Goal: Task Accomplishment & Management: Complete application form

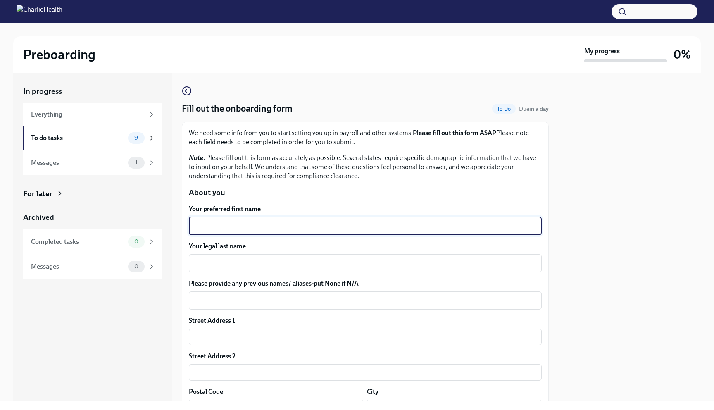
click at [303, 225] on textarea "Your preferred first name" at bounding box center [365, 226] width 343 height 10
type textarea "Tejah"
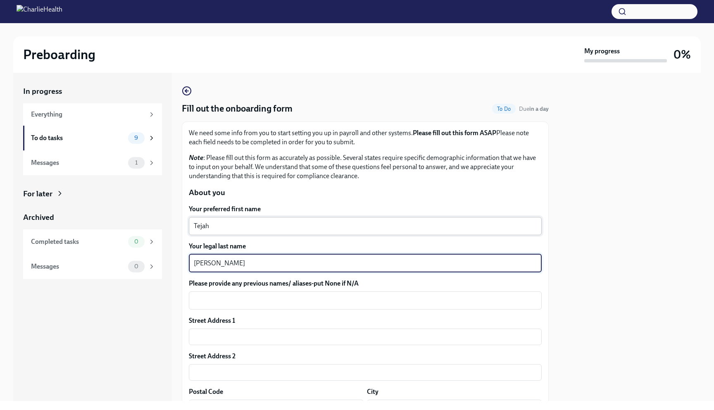
type textarea "[PERSON_NAME]"
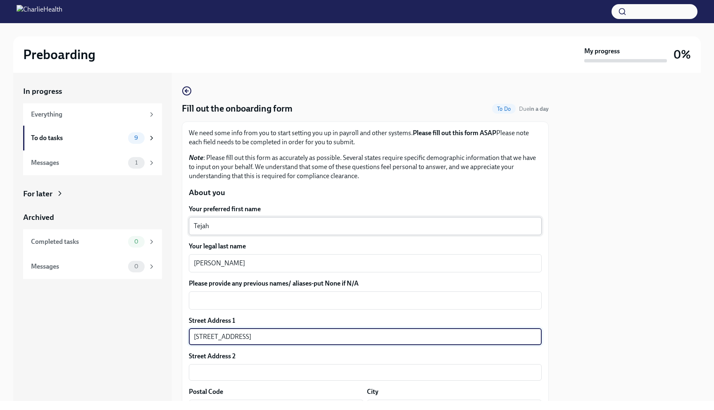
type input "[STREET_ADDRESS]"
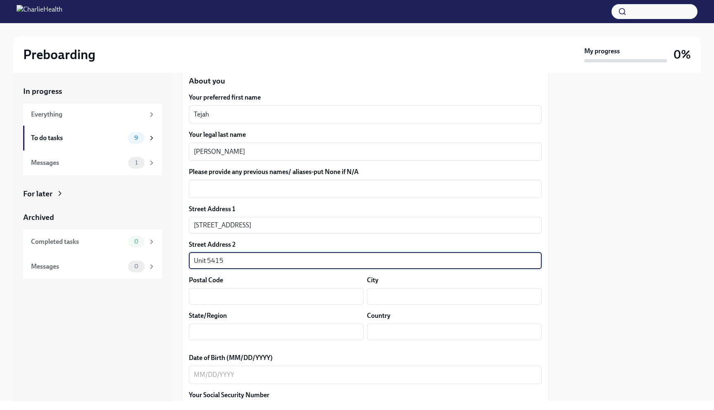
scroll to position [139, 0]
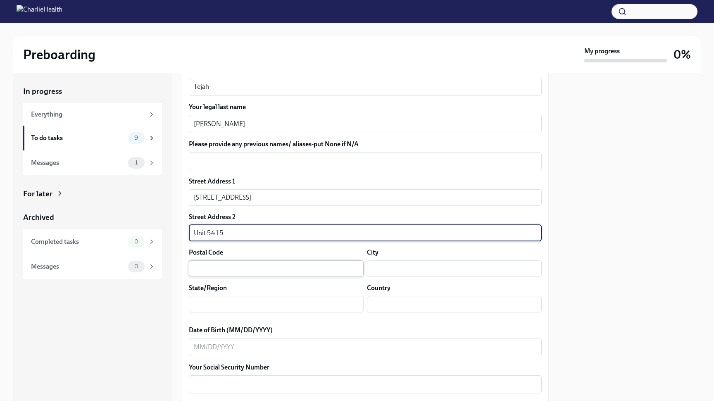
type input "Unit 5415"
click at [219, 265] on input "text" at bounding box center [276, 268] width 175 height 17
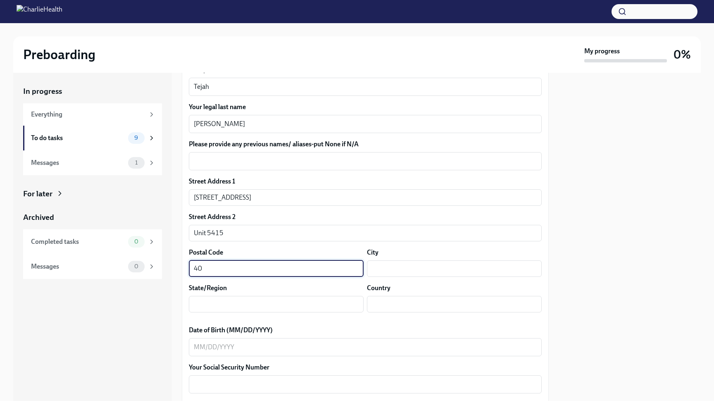
type input "4"
type input "30080"
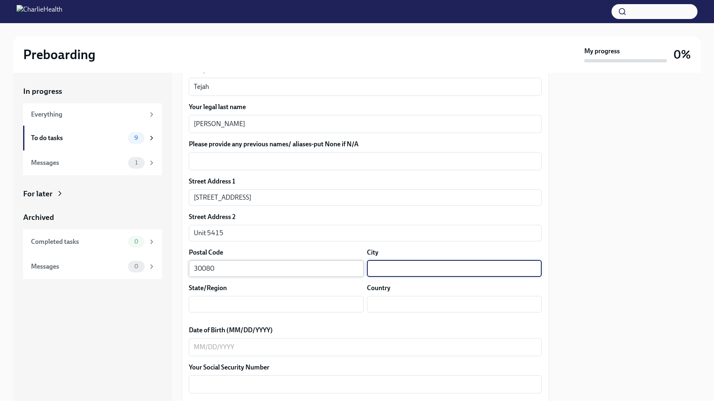
type input "a"
type input "A"
type input "Smryna"
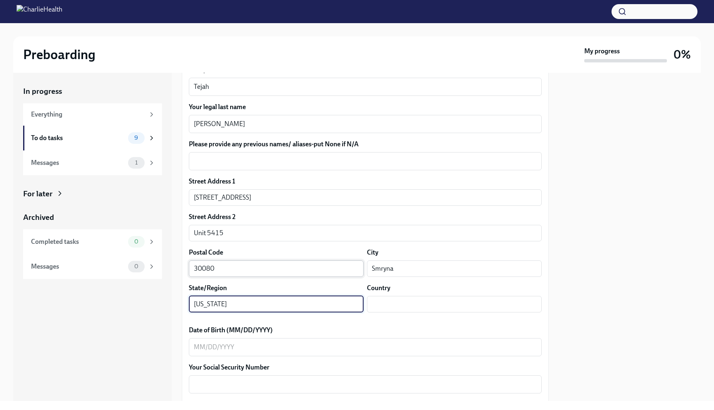
type input "[US_STATE]"
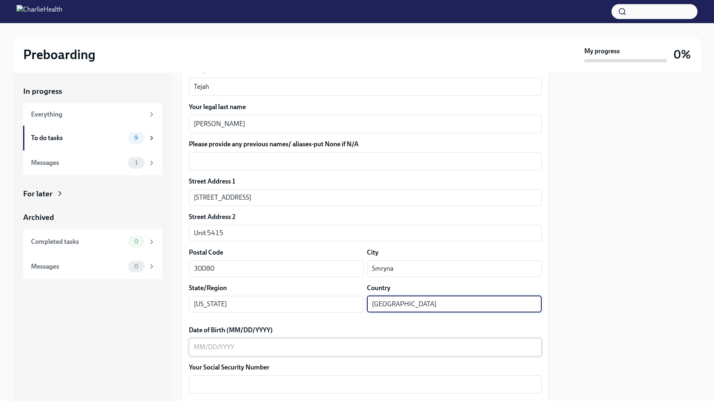
type input "[GEOGRAPHIC_DATA]"
click at [208, 351] on textarea "Date of Birth (MM/DD/YYYY)" at bounding box center [365, 347] width 343 height 10
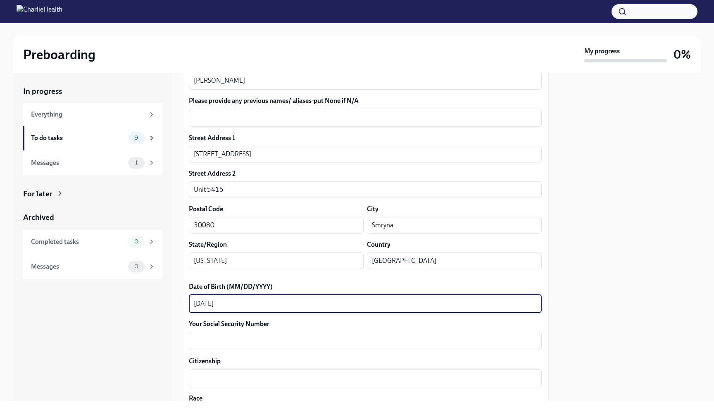
scroll to position [190, 0]
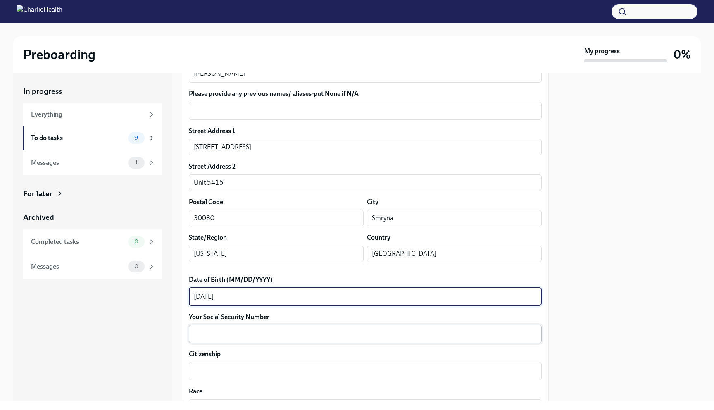
type textarea "[DATE]"
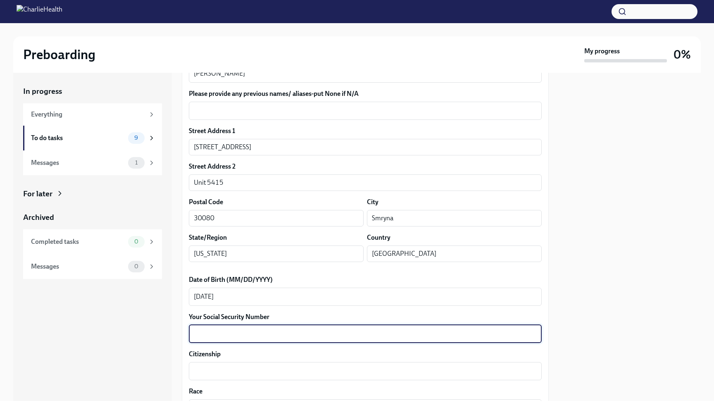
click at [206, 335] on textarea "Your Social Security Number" at bounding box center [365, 334] width 343 height 10
type textarea "213474631"
click at [205, 376] on textarea "Citizenship" at bounding box center [365, 371] width 343 height 10
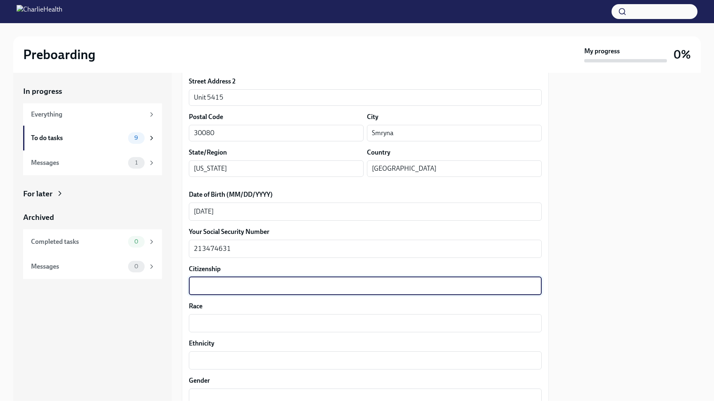
scroll to position [276, 0]
type textarea "[DEMOGRAPHIC_DATA] Citizen"
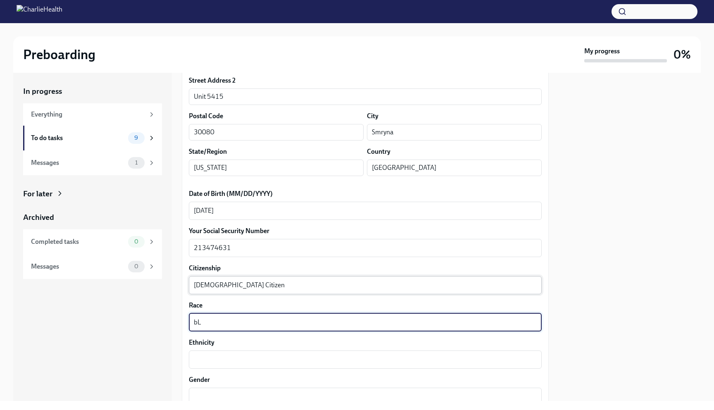
type textarea "b"
type textarea "A"
type textarea "Black or [DEMOGRAPHIC_DATA]"
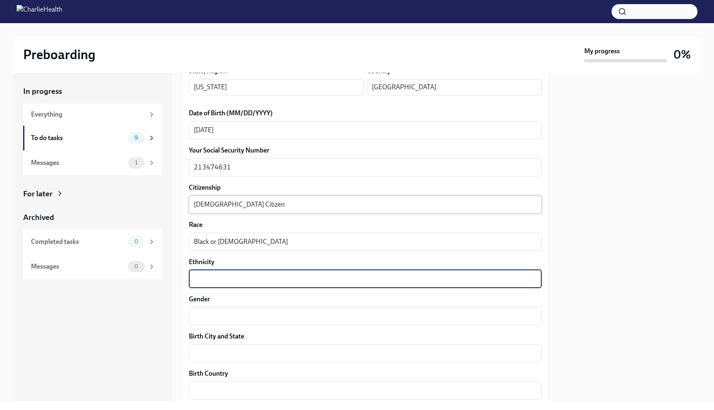
scroll to position [380, 0]
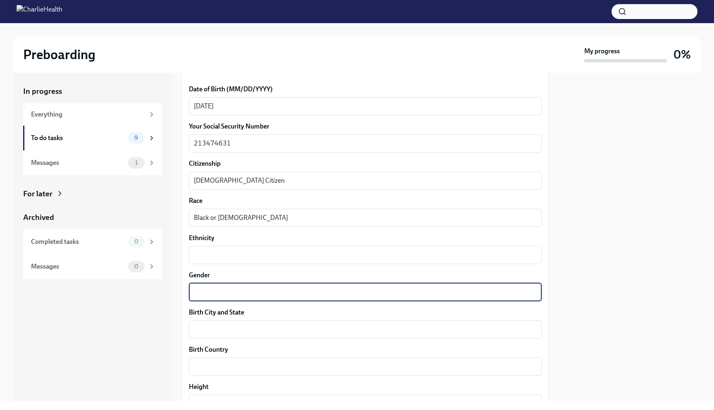
click at [246, 296] on textarea "Gender" at bounding box center [365, 292] width 343 height 10
type textarea "f"
type textarea "[DEMOGRAPHIC_DATA]"
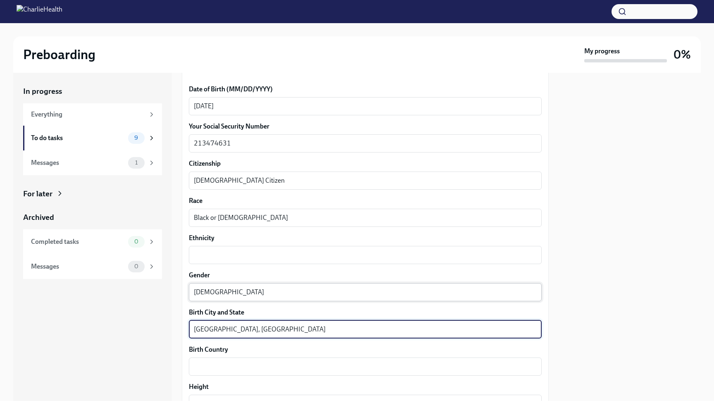
type textarea "[GEOGRAPHIC_DATA], [GEOGRAPHIC_DATA]"
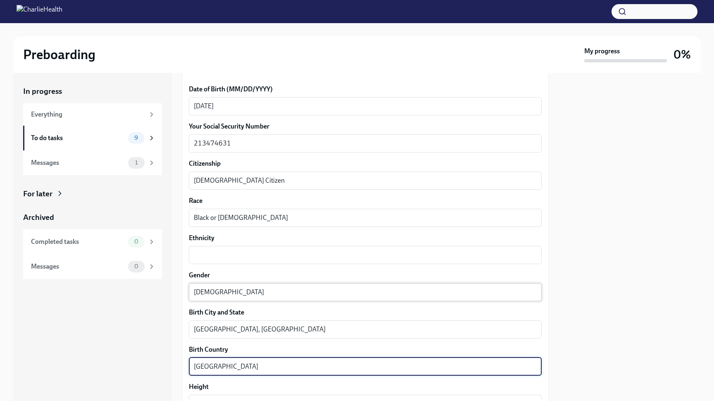
type textarea "[GEOGRAPHIC_DATA]"
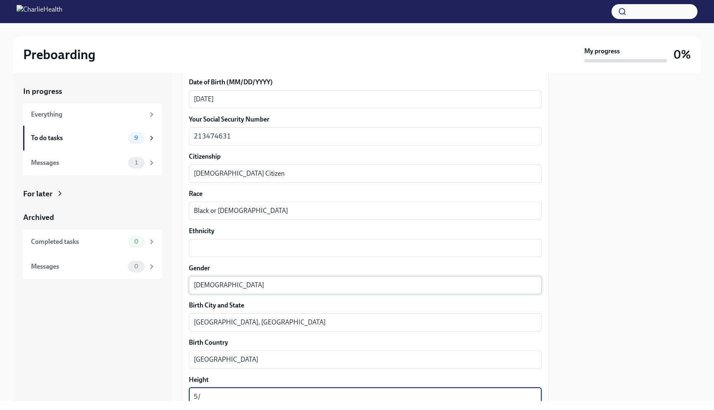
type textarea "5"
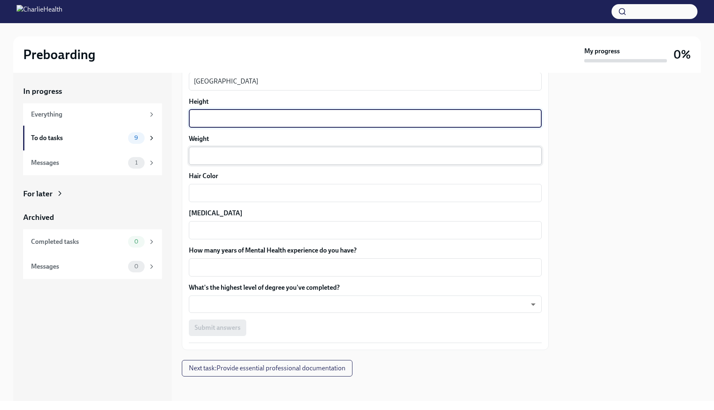
scroll to position [666, 0]
click at [289, 265] on textarea "How many years of Mental Health experience do you have?" at bounding box center [365, 267] width 343 height 10
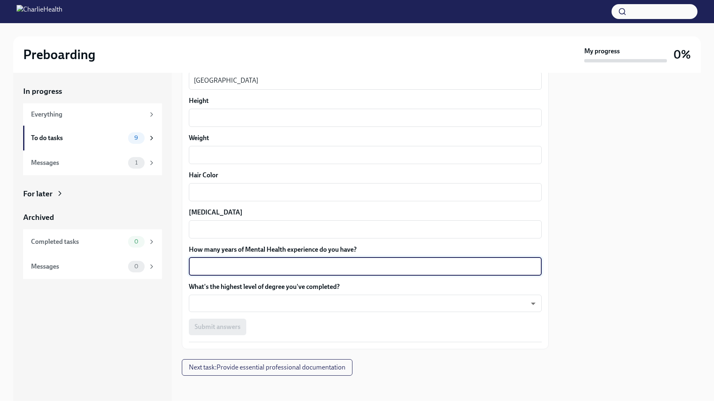
type textarea "0"
type textarea "10"
click at [274, 308] on body "Preboarding My progress 0% In progress Everything To do tasks 9 Messages 1 For …" at bounding box center [357, 205] width 714 height 410
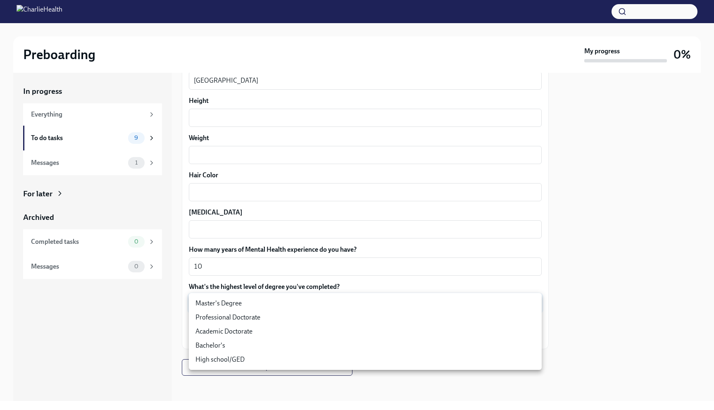
click at [252, 304] on li "Master's Degree" at bounding box center [365, 303] width 353 height 14
type input "2vBr-ghkD"
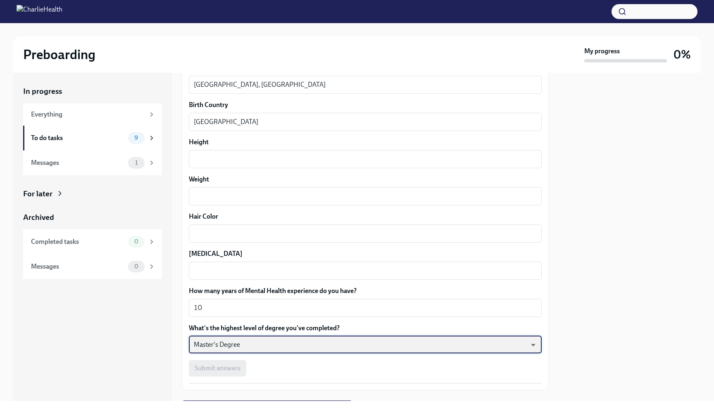
scroll to position [618, 0]
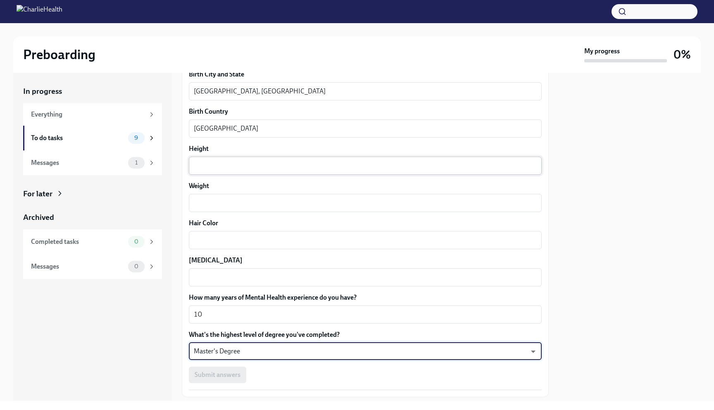
click at [229, 170] on textarea "Height" at bounding box center [365, 166] width 343 height 10
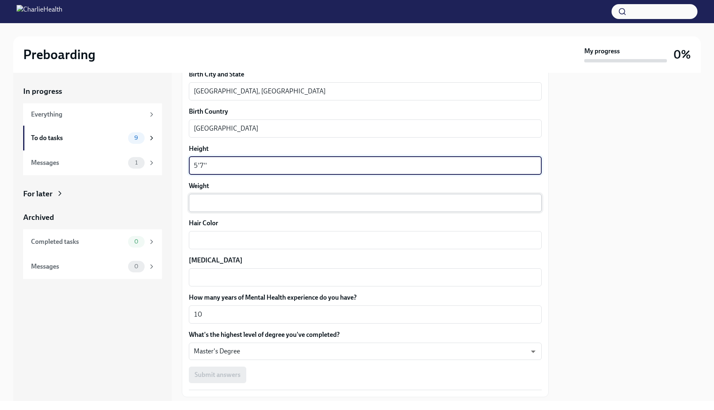
type textarea "5'7''"
click at [230, 202] on textarea "Weight" at bounding box center [365, 203] width 343 height 10
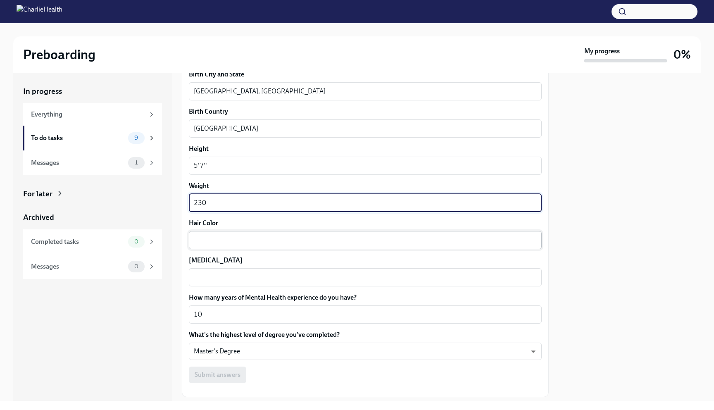
type textarea "230"
click at [231, 240] on textarea "Hair Color" at bounding box center [365, 240] width 343 height 10
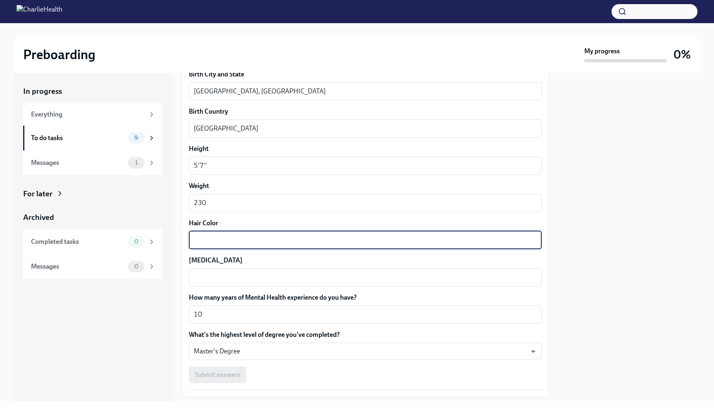
type textarea "b"
type textarea "Brown"
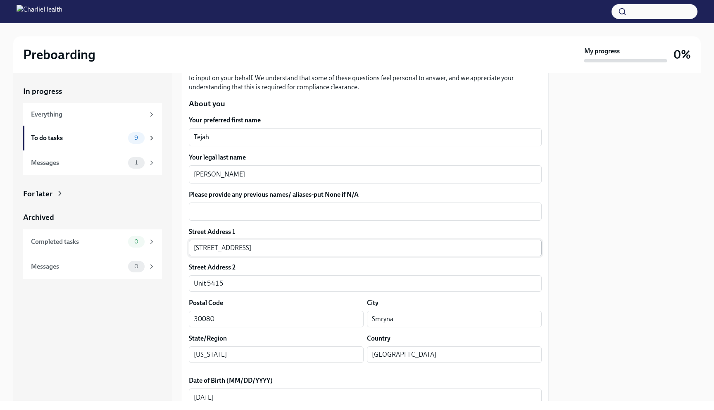
scroll to position [0, 0]
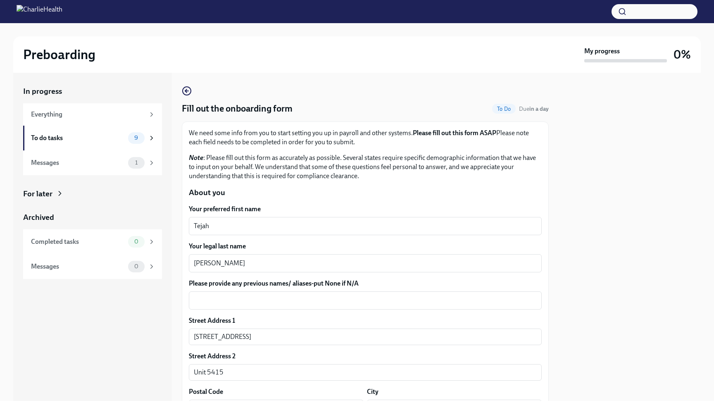
type textarea "[PERSON_NAME]"
click at [439, 189] on p "About you" at bounding box center [365, 192] width 353 height 11
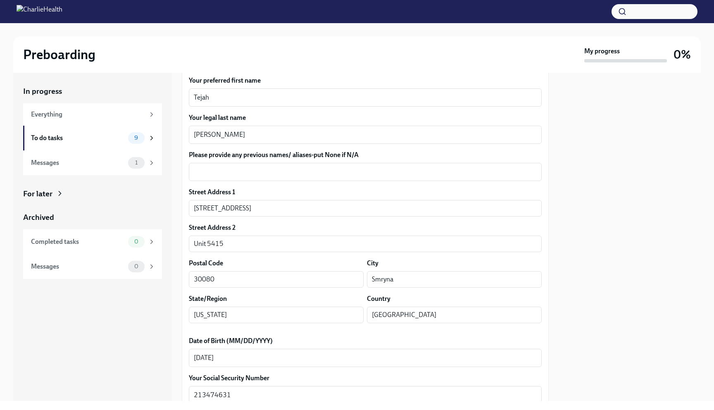
scroll to position [129, 0]
click at [413, 162] on div "Please provide any previous names/ aliases-put None if N/A x ​" at bounding box center [365, 165] width 353 height 31
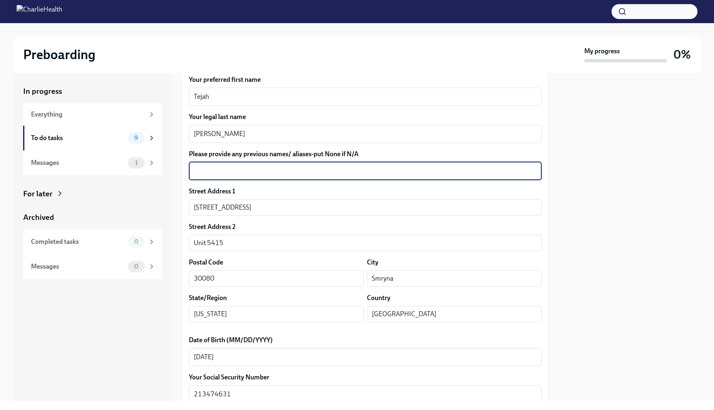
click at [382, 169] on textarea "Please provide any previous names/ aliases-put None if N/A" at bounding box center [365, 171] width 343 height 10
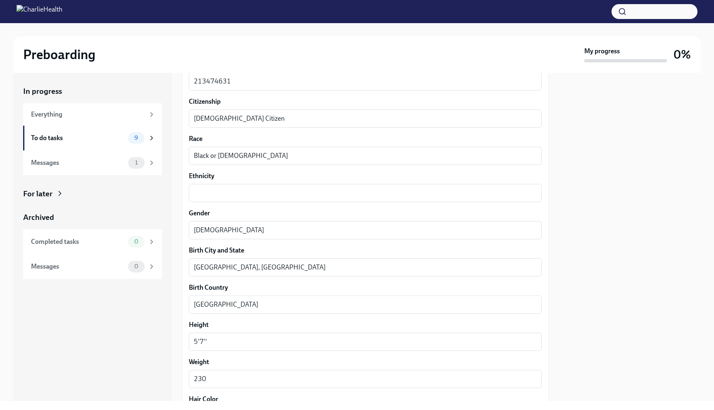
scroll to position [668, 0]
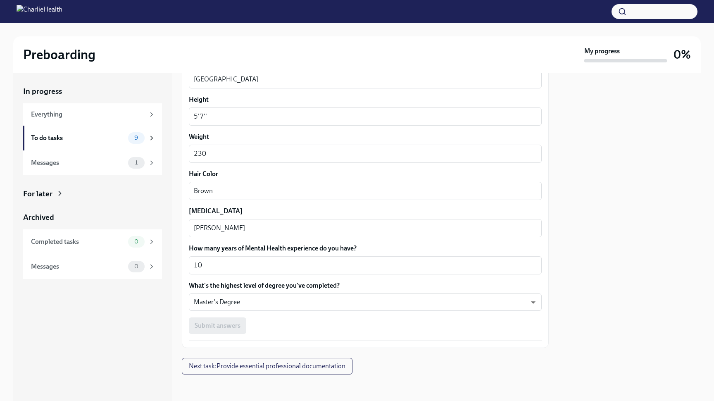
type textarea "N/A"
click at [348, 331] on div "Submit answers" at bounding box center [365, 325] width 353 height 17
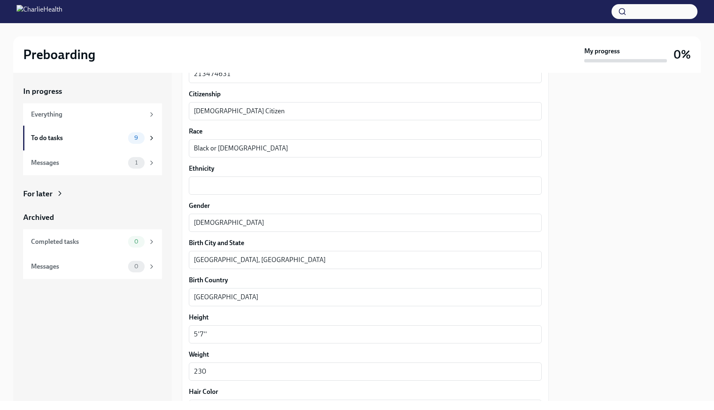
scroll to position [439, 0]
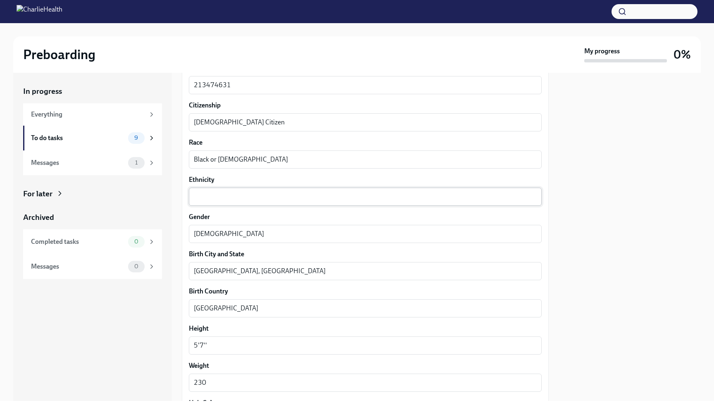
click at [269, 203] on div "x ​" at bounding box center [365, 197] width 353 height 18
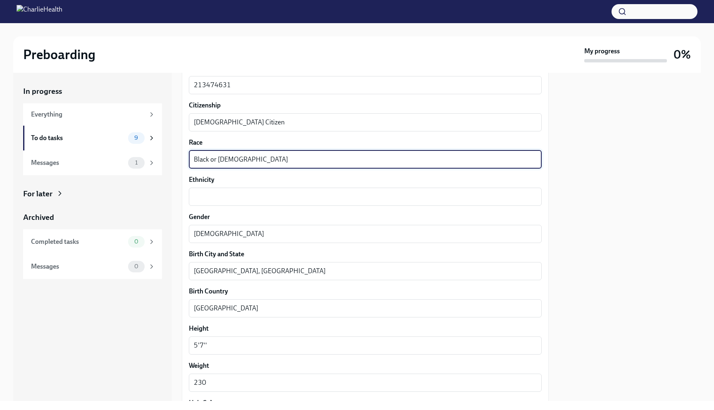
click at [244, 159] on textarea "Black or [DEMOGRAPHIC_DATA]" at bounding box center [365, 160] width 343 height 10
click at [220, 198] on textarea "Ethnicity" at bounding box center [365, 197] width 343 height 10
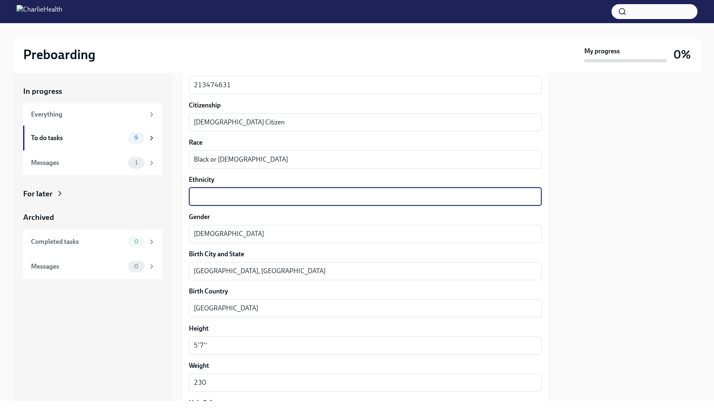
paste textarea "Black or [DEMOGRAPHIC_DATA]"
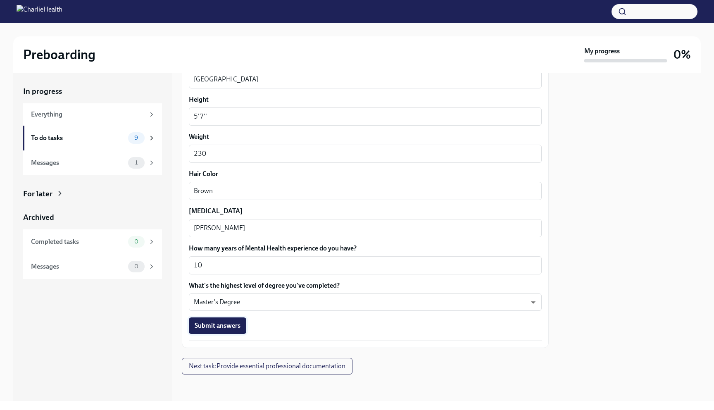
type textarea "Black or [DEMOGRAPHIC_DATA]"
click at [217, 320] on button "Submit answers" at bounding box center [217, 325] width 57 height 17
